Goal: Task Accomplishment & Management: Manage account settings

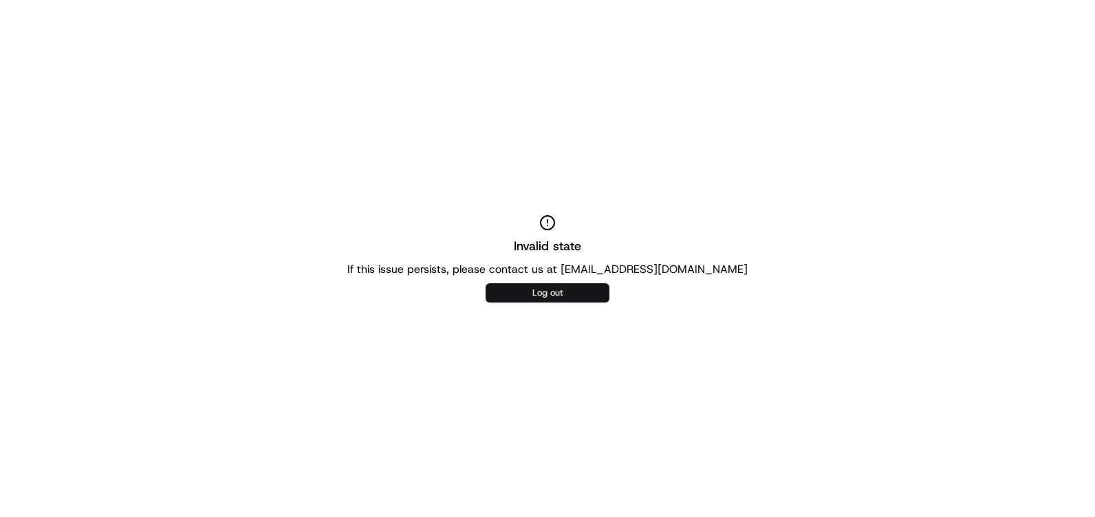
click at [549, 287] on button "Log out" at bounding box center [547, 292] width 124 height 19
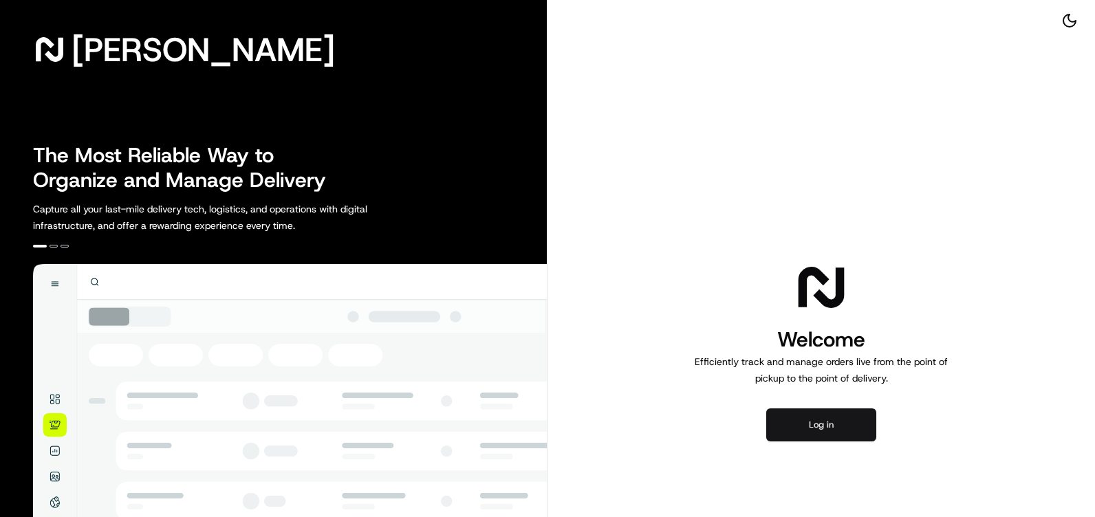
click at [837, 428] on button "Log in" at bounding box center [821, 424] width 110 height 33
